Goal: Register for event/course

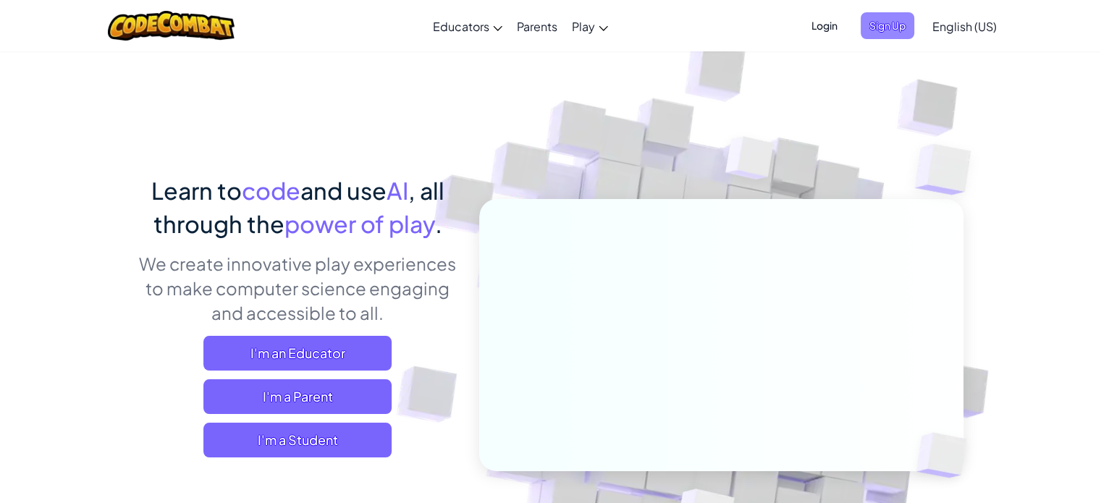
click at [879, 22] on span "Sign Up" at bounding box center [888, 25] width 54 height 27
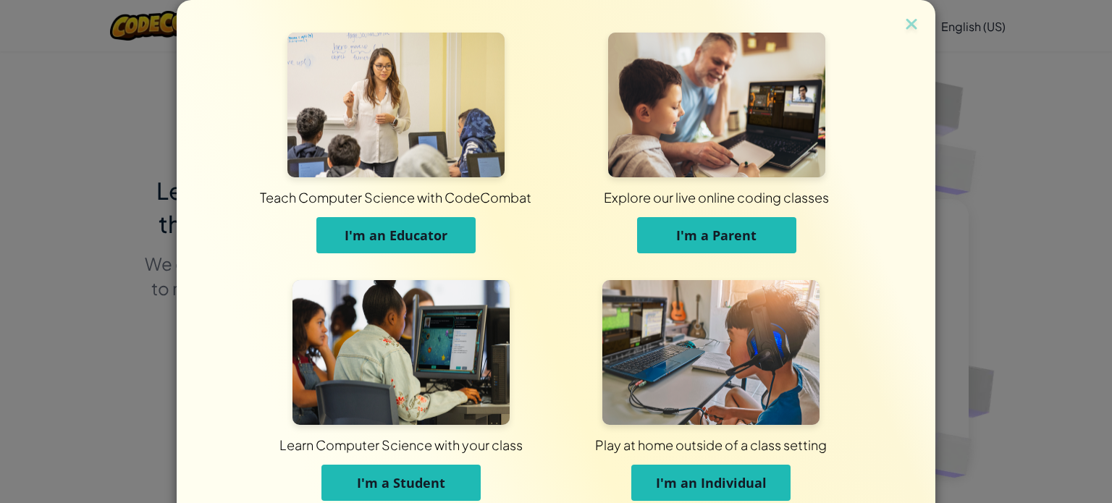
click at [699, 477] on span "I'm an Individual" at bounding box center [711, 482] width 111 height 17
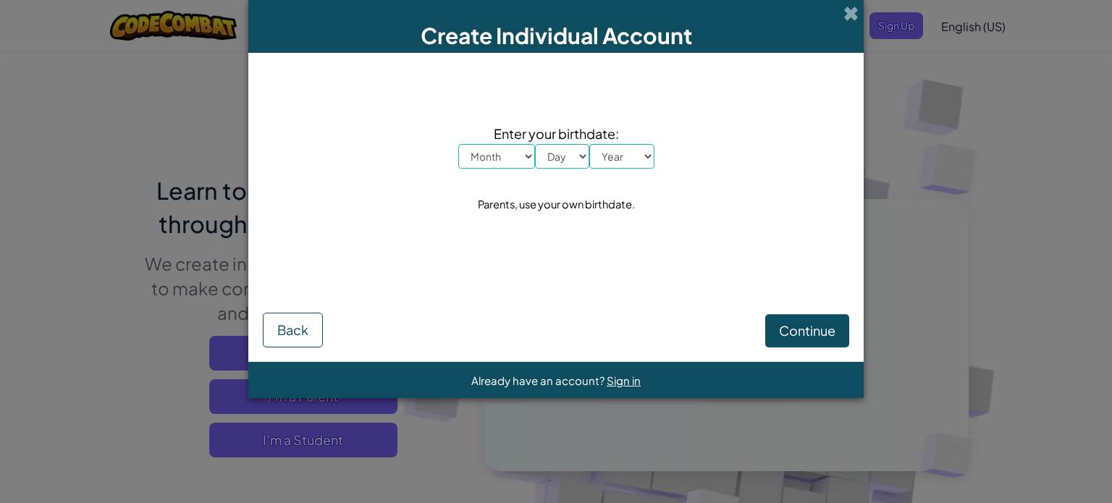
click at [510, 163] on select "Month January February March April May June July August September October Novem…" at bounding box center [496, 156] width 77 height 25
click at [496, 146] on select "Month January February March April May June July August September October Novem…" at bounding box center [496, 156] width 77 height 25
select select "5"
click at [458, 144] on select "Month January February March April May June July August September October Novem…" at bounding box center [496, 156] width 77 height 25
click at [547, 165] on select "Day 1 2 3 4 5 6 7 8 9 10 11 12 13 14 15 16 17 18 19 20 21 22 23 24 25 26 27 28 …" at bounding box center [562, 156] width 54 height 25
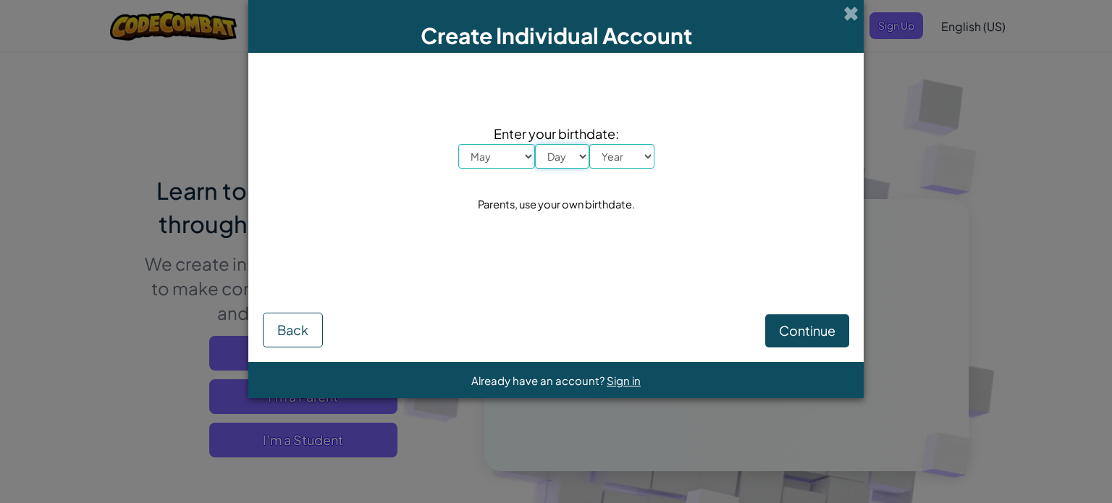
select select "3"
click at [535, 144] on select "Day 1 2 3 4 5 6 7 8 9 10 11 12 13 14 15 16 17 18 19 20 21 22 23 24 25 26 27 28 …" at bounding box center [562, 156] width 54 height 25
click at [628, 149] on select "Year 2025 2024 2023 2022 2021 2020 2019 2018 2017 2016 2015 2014 2013 2012 2011…" at bounding box center [621, 156] width 65 height 25
click at [627, 150] on select "Year 2025 2024 2023 2022 2021 2020 2019 2018 2017 2016 2015 2014 2013 2012 2011…" at bounding box center [621, 156] width 65 height 25
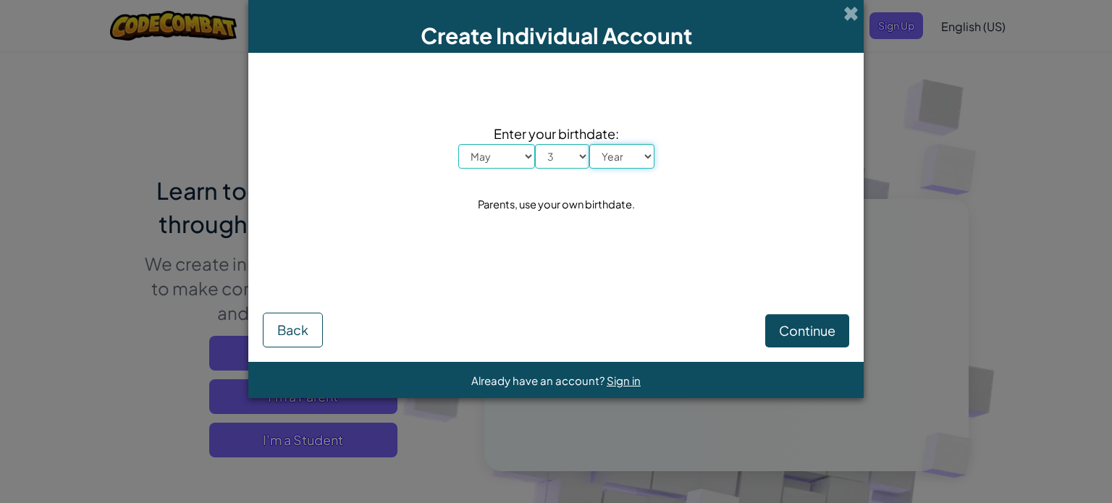
select select "2009"
click at [589, 144] on select "Year 2025 2024 2023 2022 2021 2020 2019 2018 2017 2016 2015 2014 2013 2012 2011…" at bounding box center [621, 156] width 65 height 25
click at [790, 329] on span "Continue" at bounding box center [807, 330] width 56 height 17
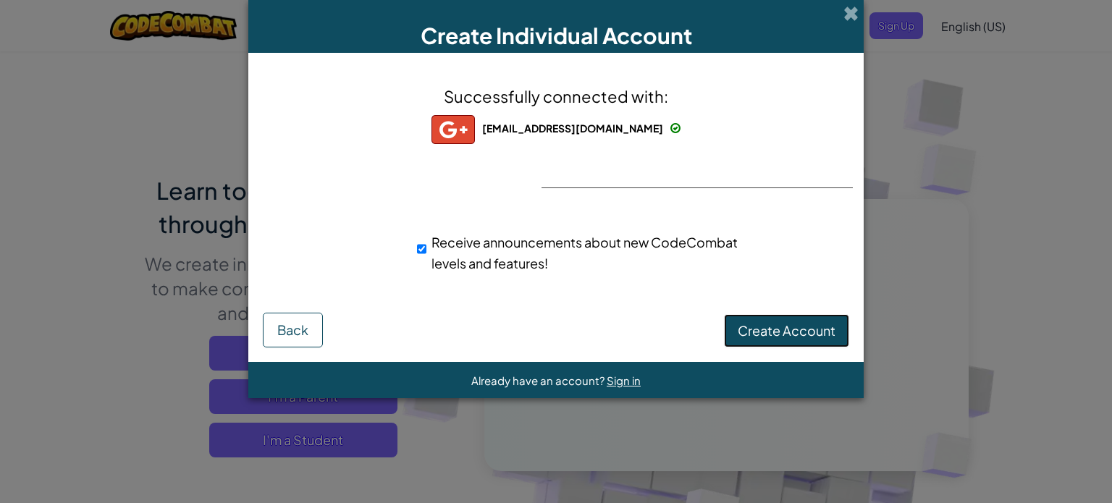
click at [779, 339] on button "Create Account" at bounding box center [786, 330] width 125 height 33
click at [778, 321] on button "Create Account" at bounding box center [786, 330] width 125 height 33
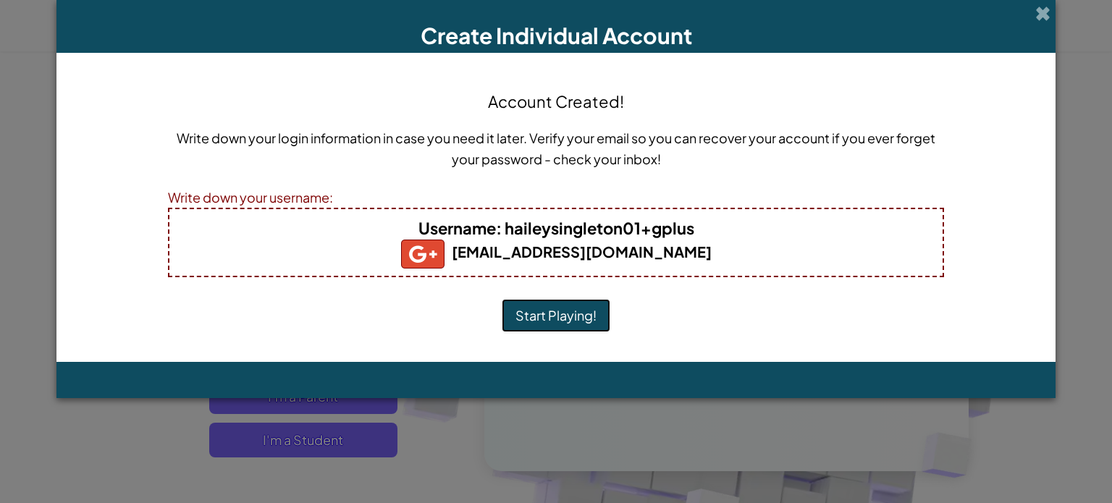
click at [573, 303] on button "Start Playing!" at bounding box center [556, 315] width 109 height 33
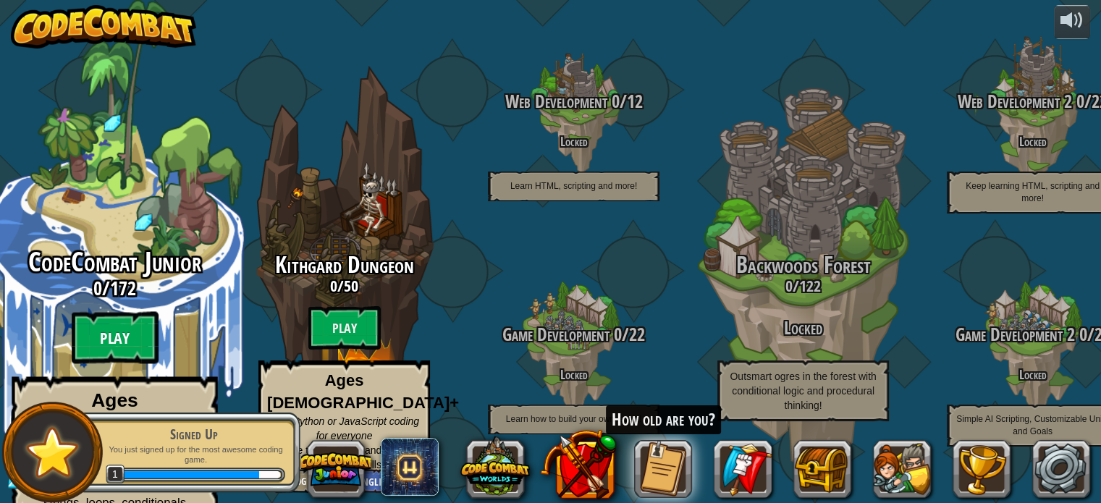
click at [101, 334] on btn "Play" at bounding box center [115, 338] width 87 height 52
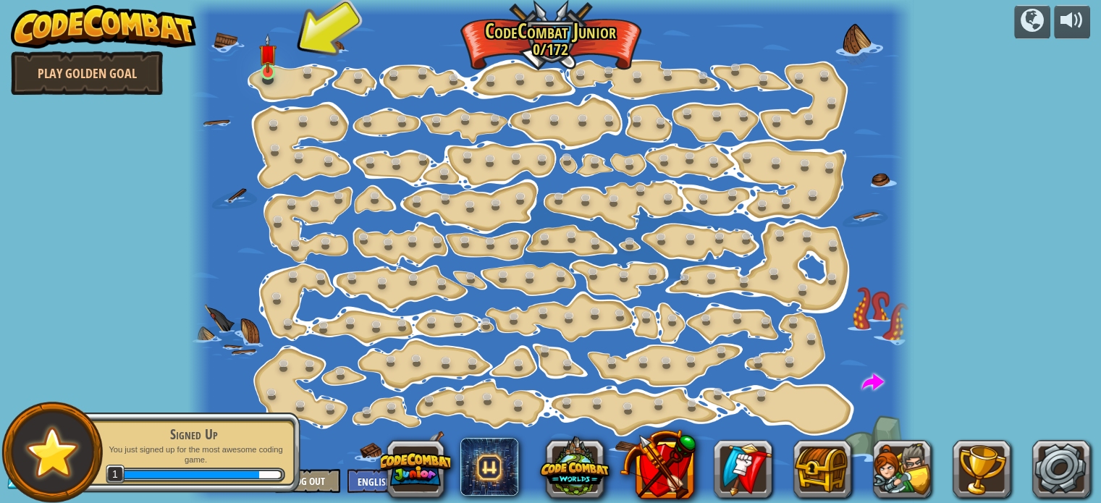
click at [266, 72] on img at bounding box center [267, 53] width 17 height 40
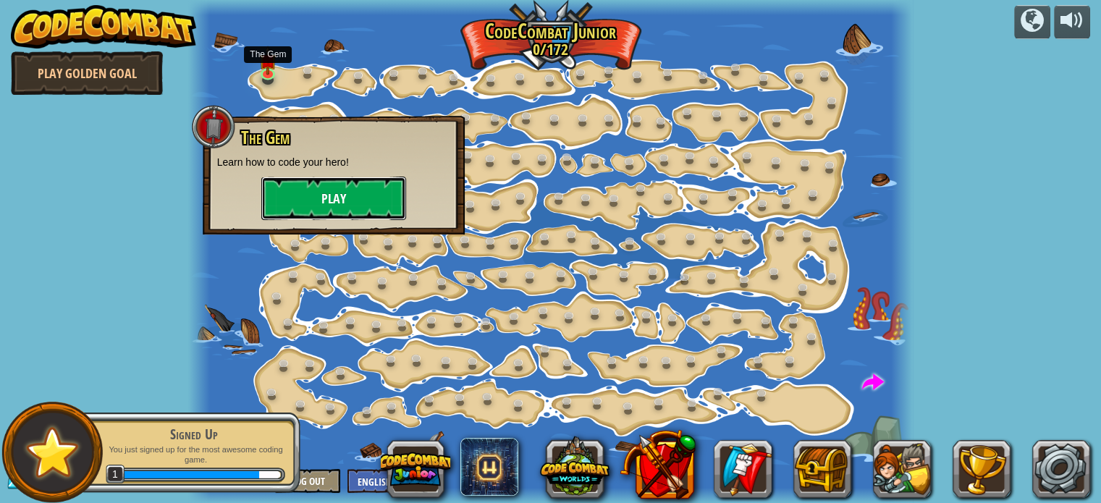
click at [303, 190] on button "Play" at bounding box center [333, 198] width 145 height 43
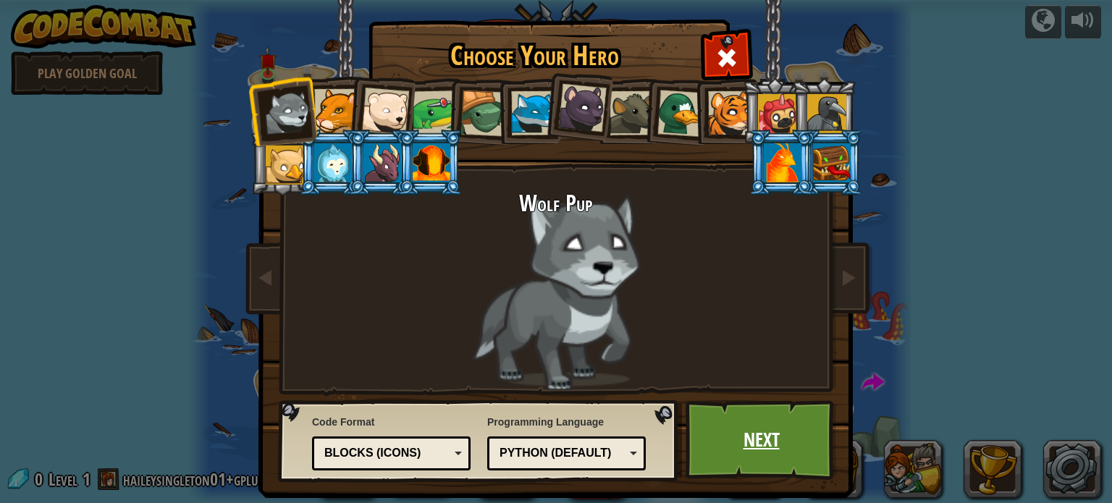
click at [750, 434] on link "Next" at bounding box center [761, 440] width 151 height 80
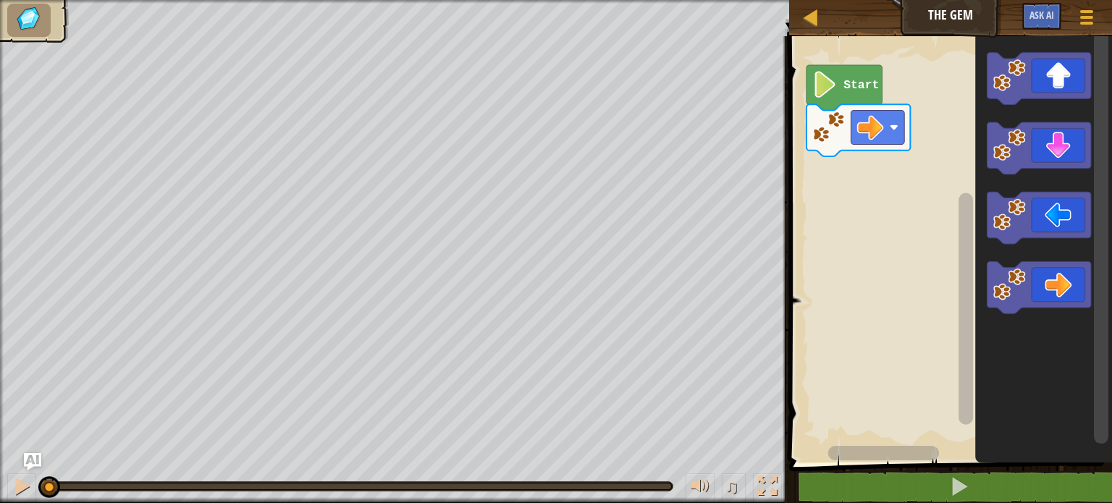
click at [834, 98] on icon "Blockly Workspace" at bounding box center [843, 87] width 75 height 45
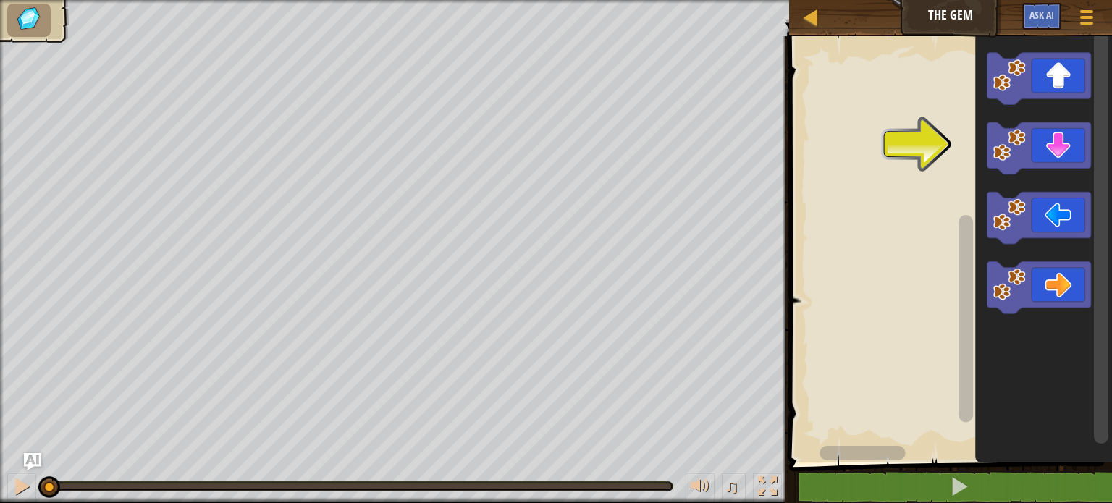
click at [1095, 125] on rect "Blockly Workspace" at bounding box center [1101, 237] width 14 height 413
click at [1055, 144] on icon "Blockly Workspace" at bounding box center [1039, 148] width 104 height 52
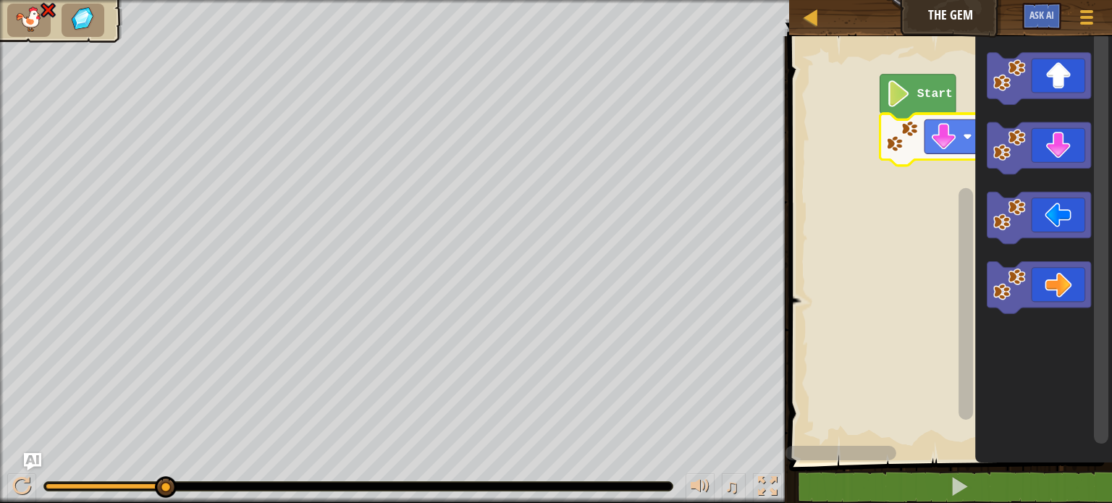
click at [897, 90] on image "Blockly Workspace" at bounding box center [898, 93] width 25 height 27
click at [906, 97] on image "Blockly Workspace" at bounding box center [898, 93] width 25 height 27
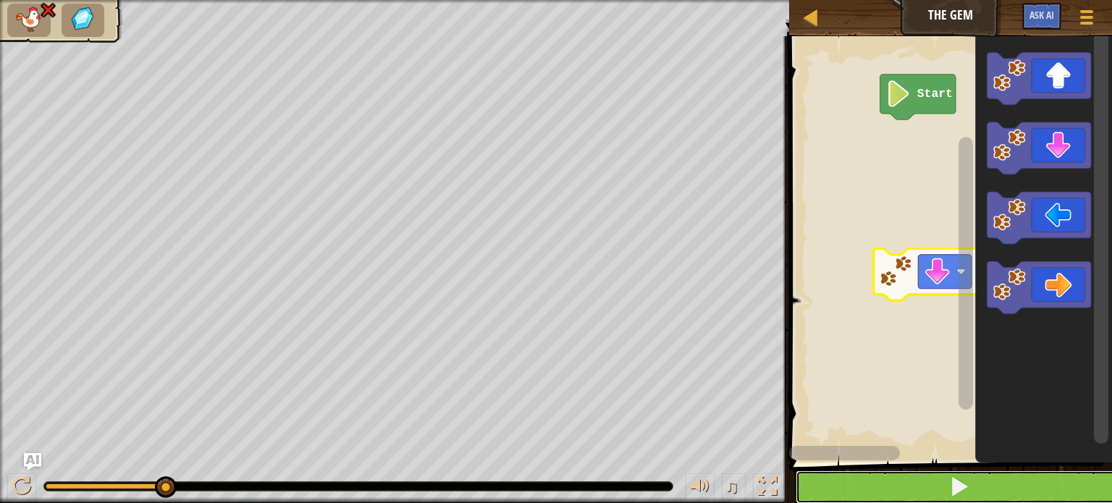
click at [994, 484] on button at bounding box center [959, 487] width 327 height 33
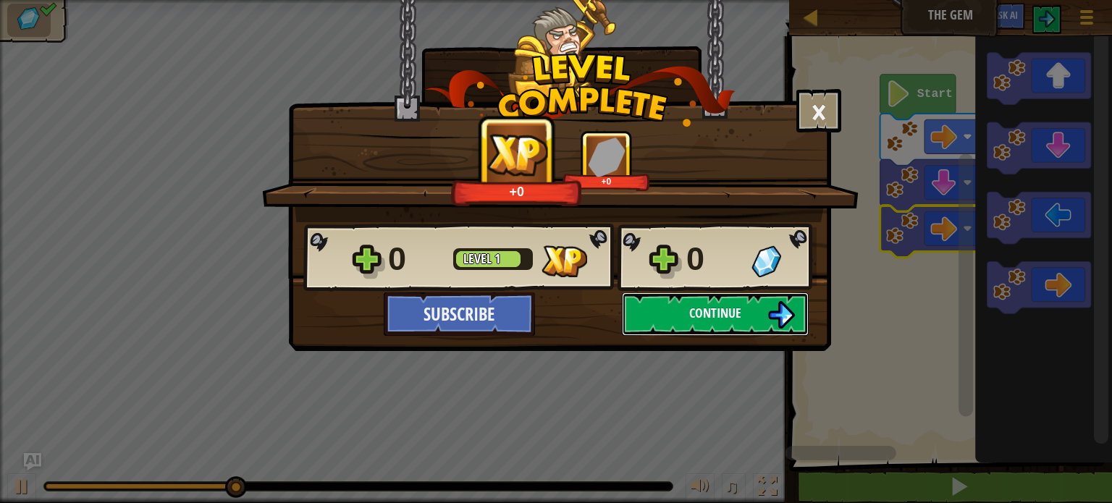
click at [729, 308] on span "Continue" at bounding box center [715, 313] width 52 height 18
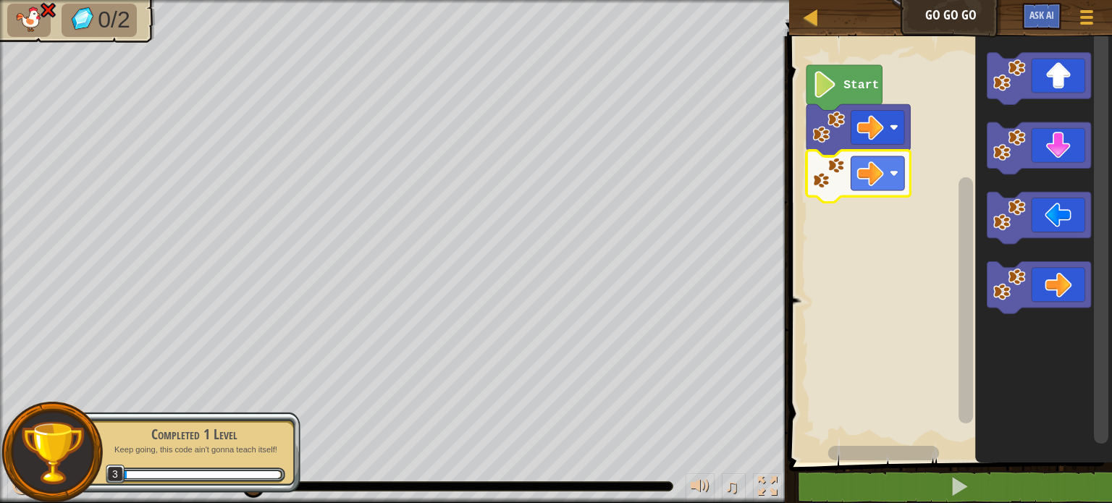
click at [822, 78] on image "Blockly Workspace" at bounding box center [824, 84] width 25 height 27
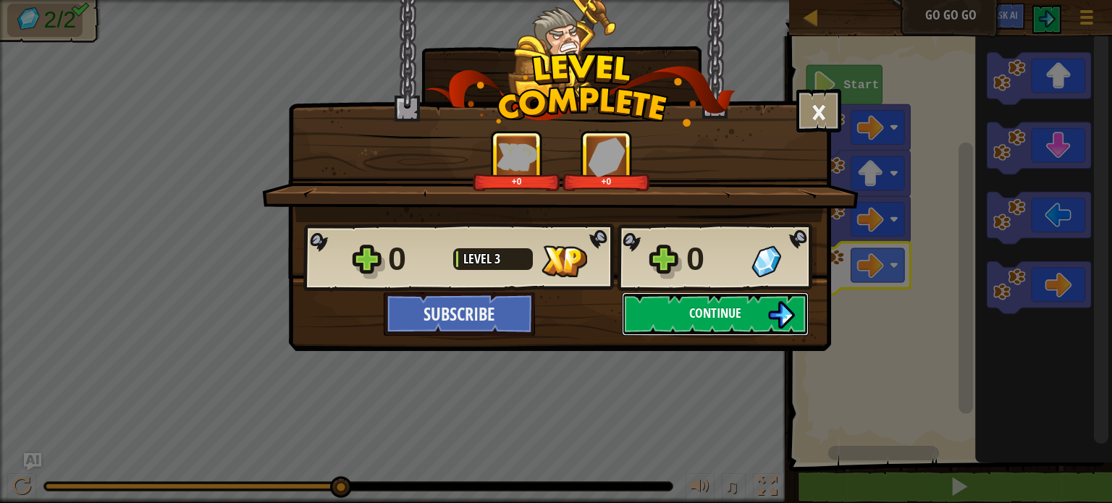
click at [737, 307] on span "Continue" at bounding box center [715, 313] width 52 height 18
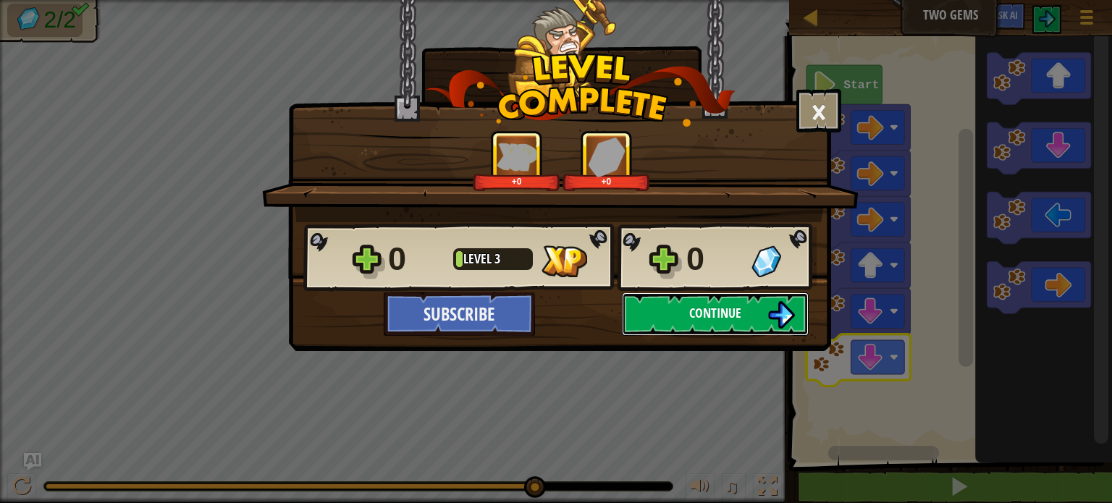
click at [728, 302] on button "Continue" at bounding box center [715, 313] width 187 height 43
